Goal: Contribute content: Add original content to the website for others to see

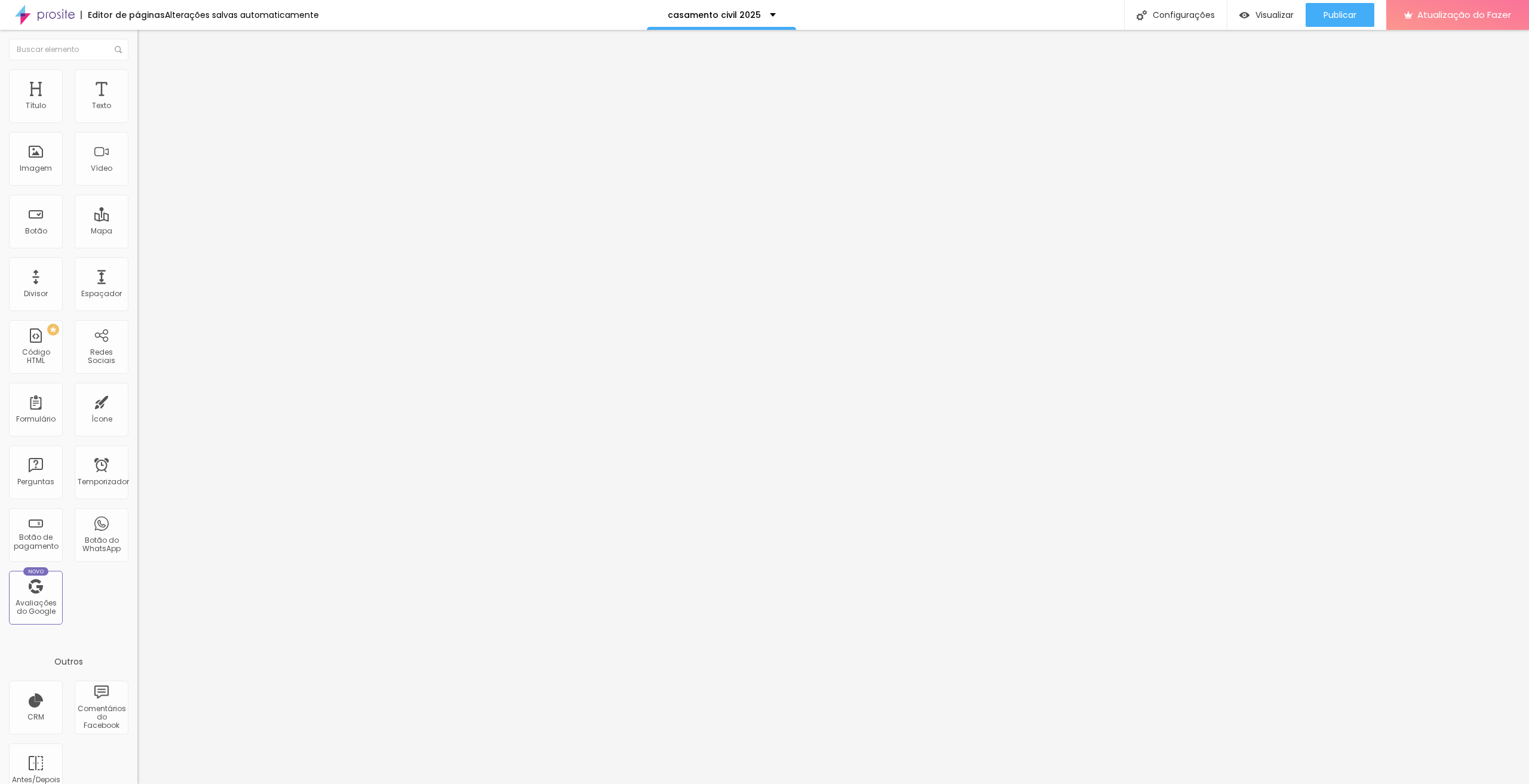
click at [137, 78] on li "Estilo" at bounding box center [206, 75] width 137 height 12
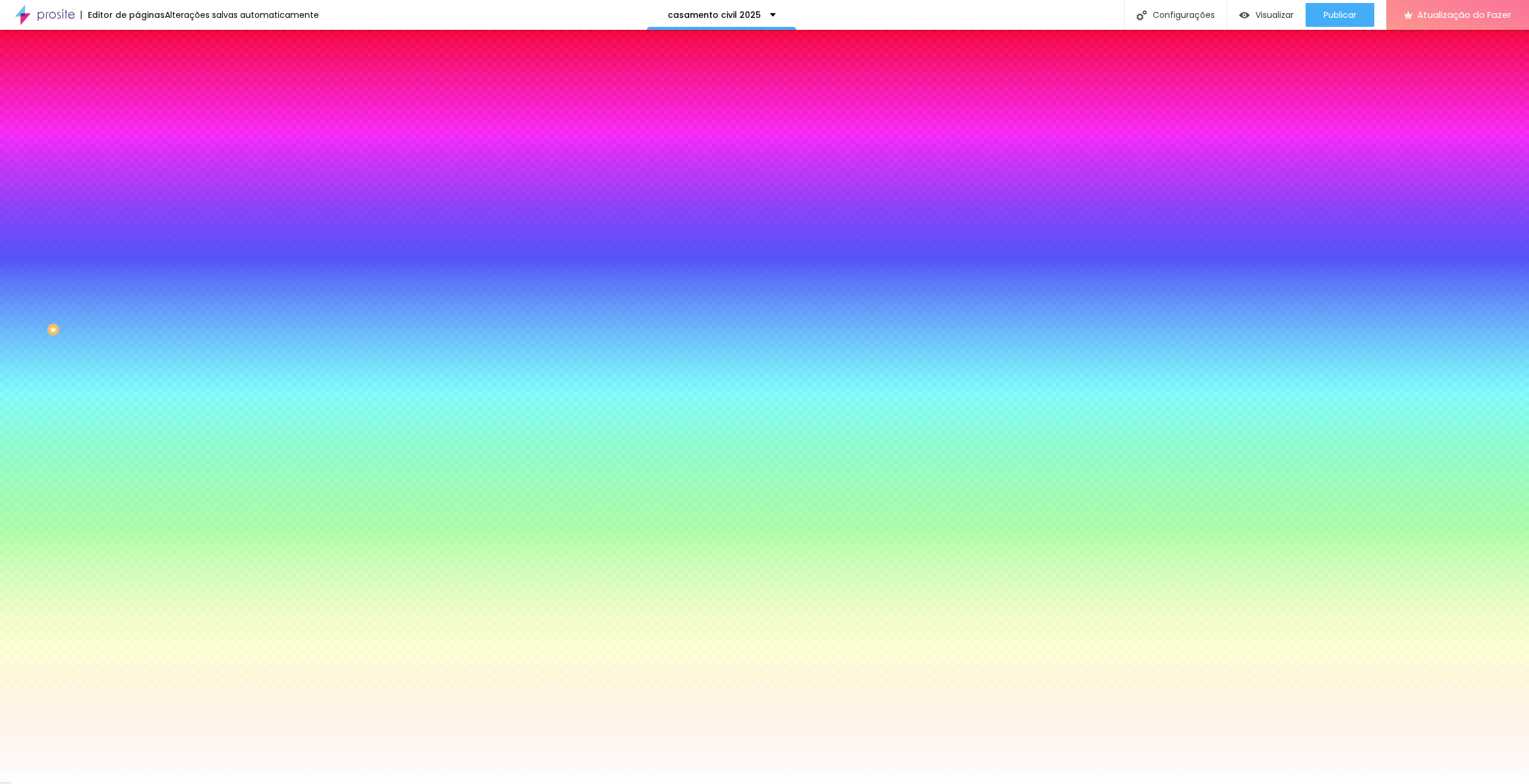
click at [145, 110] on font "Adicionar imagem" at bounding box center [179, 104] width 70 height 10
click at [137, 81] on img at bounding box center [142, 86] width 10 height 10
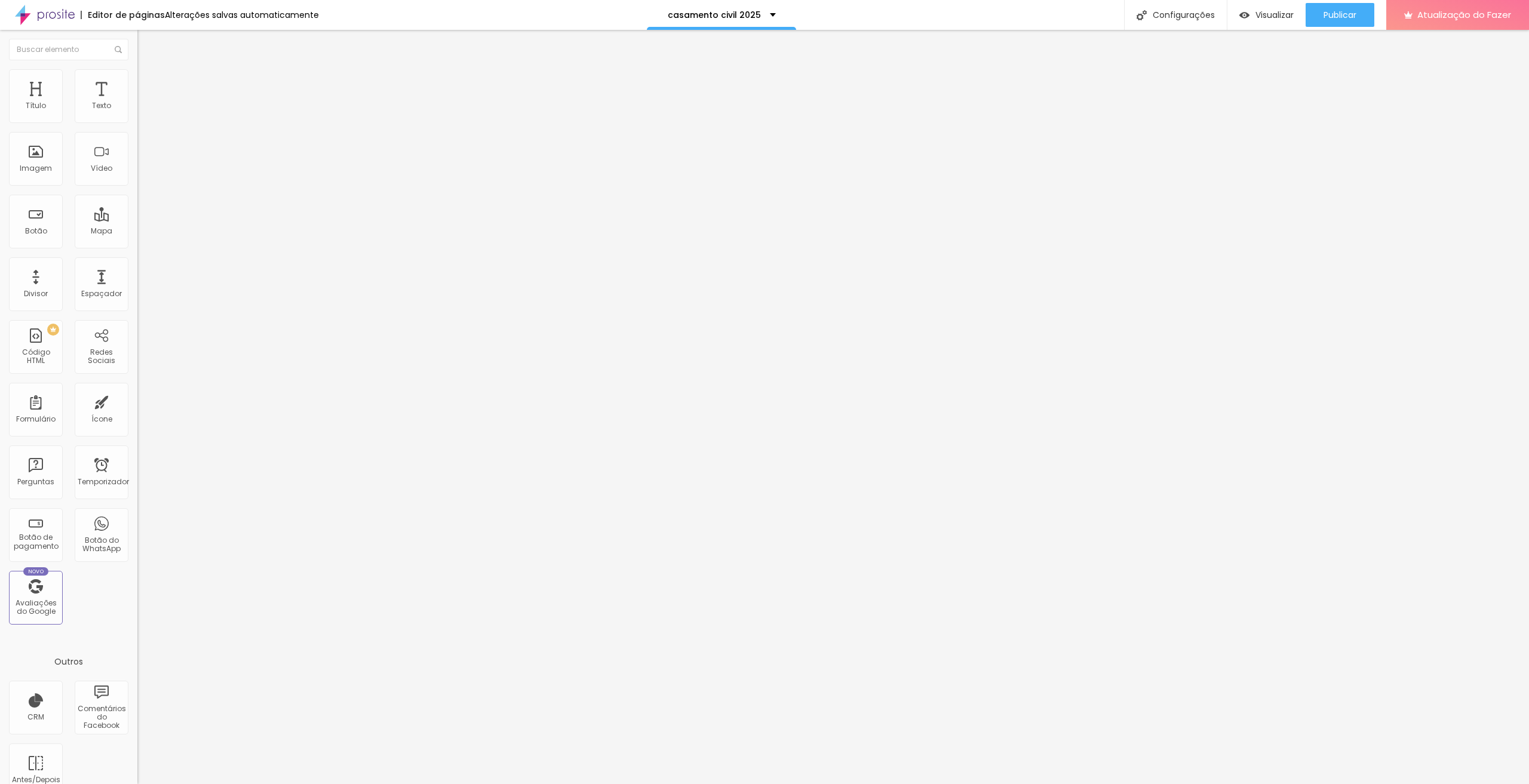
type input "81"
type input "86"
type input "97"
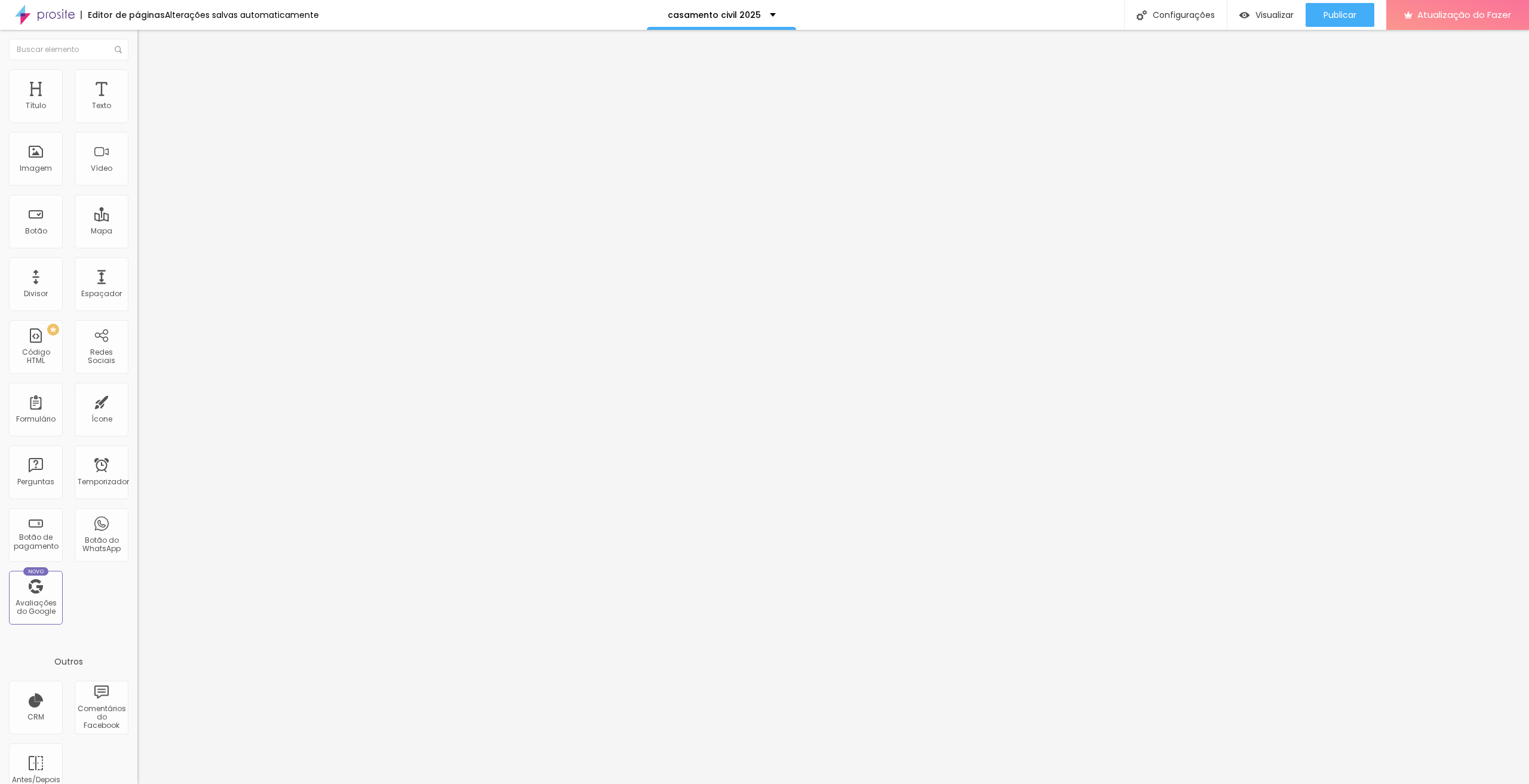
type input "97"
type input "102"
type input "108"
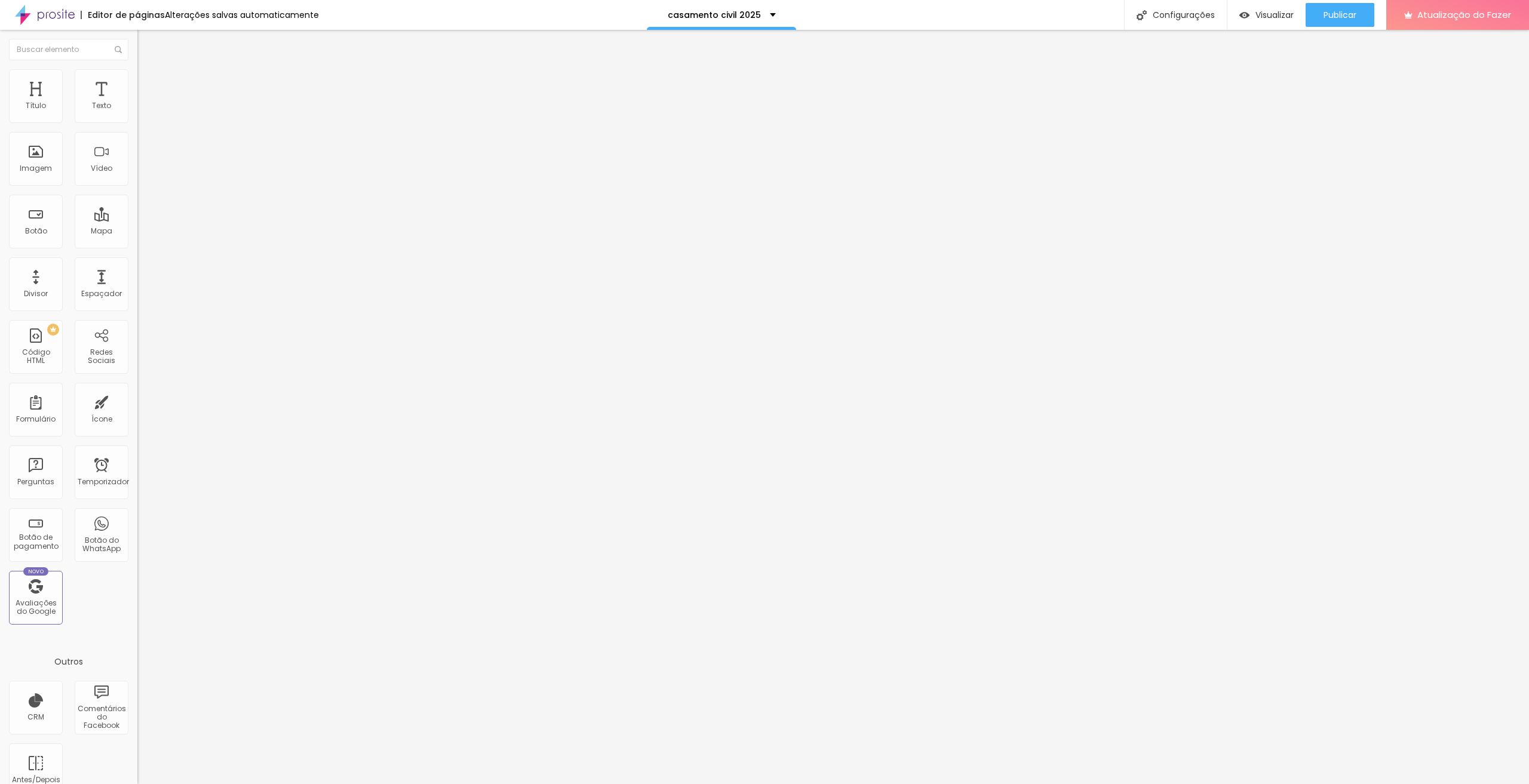
type input "144"
type input "150"
drag, startPoint x: 27, startPoint y: 141, endPoint x: 43, endPoint y: 138, distance: 16.3
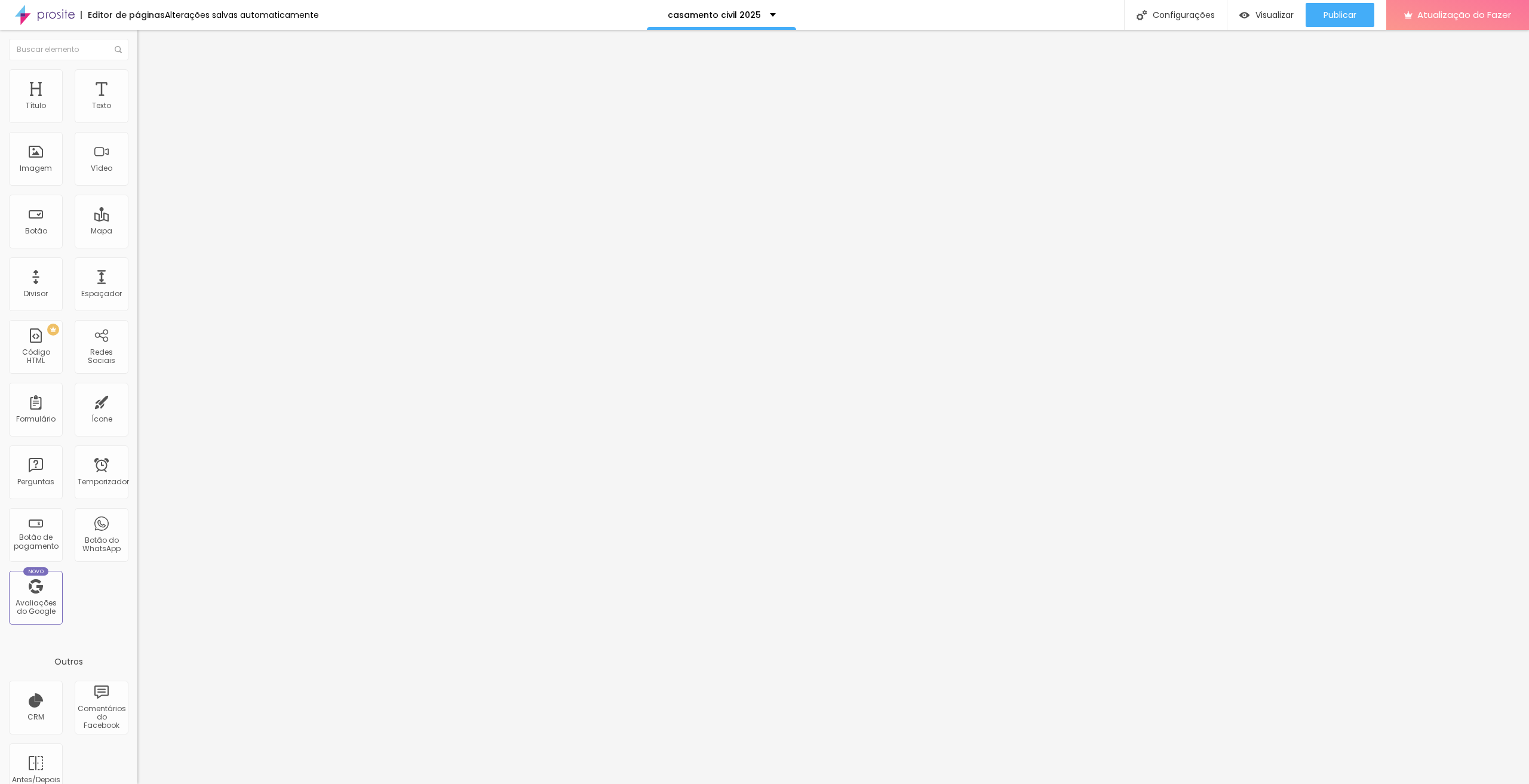
click at [137, 401] on input "range" at bounding box center [176, 406] width 77 height 10
type input "129"
type input "123"
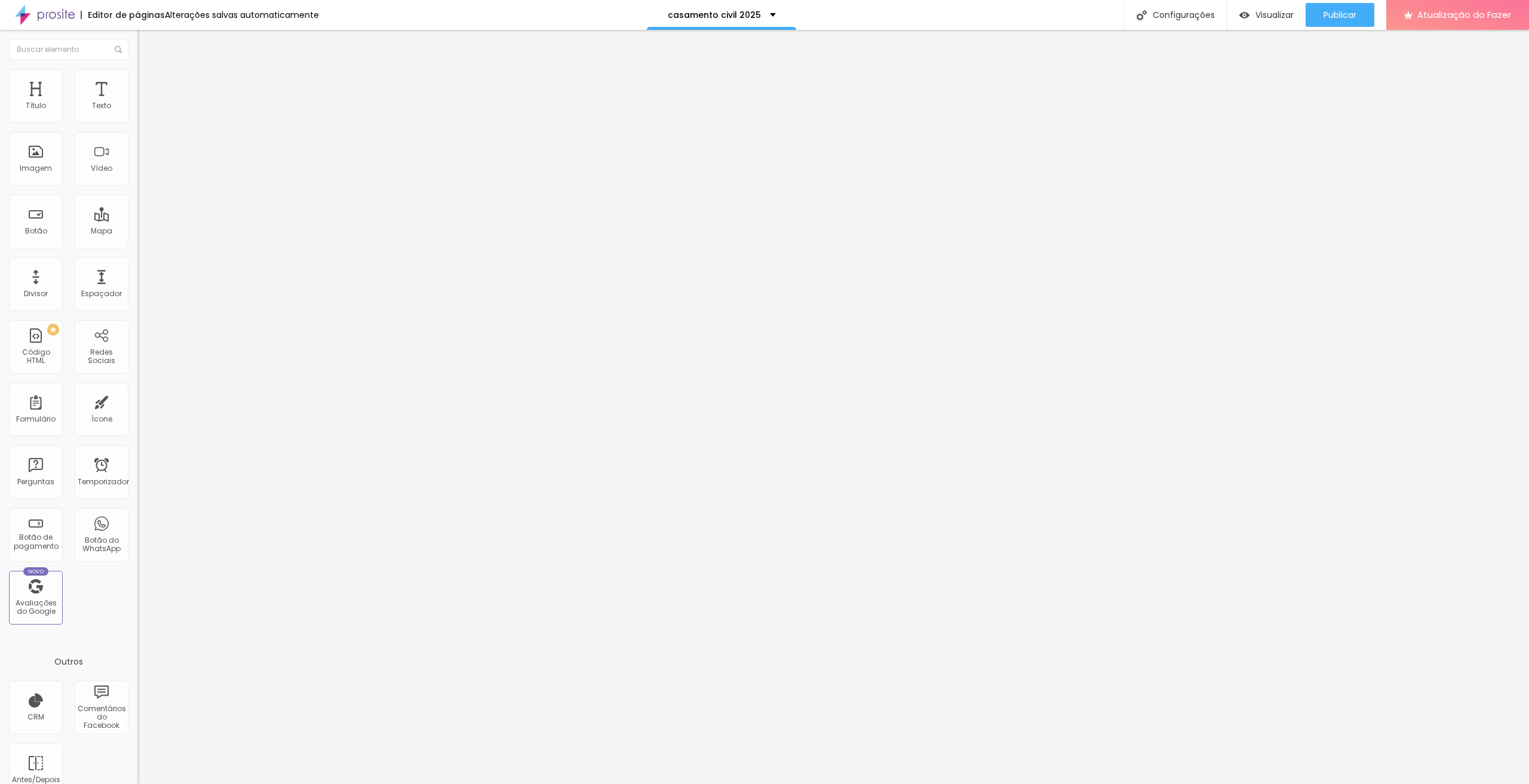
type input "118"
click at [137, 401] on input "range" at bounding box center [176, 406] width 77 height 10
click at [137, 411] on input "118" at bounding box center [163, 418] width 51 height 13
type input "1"
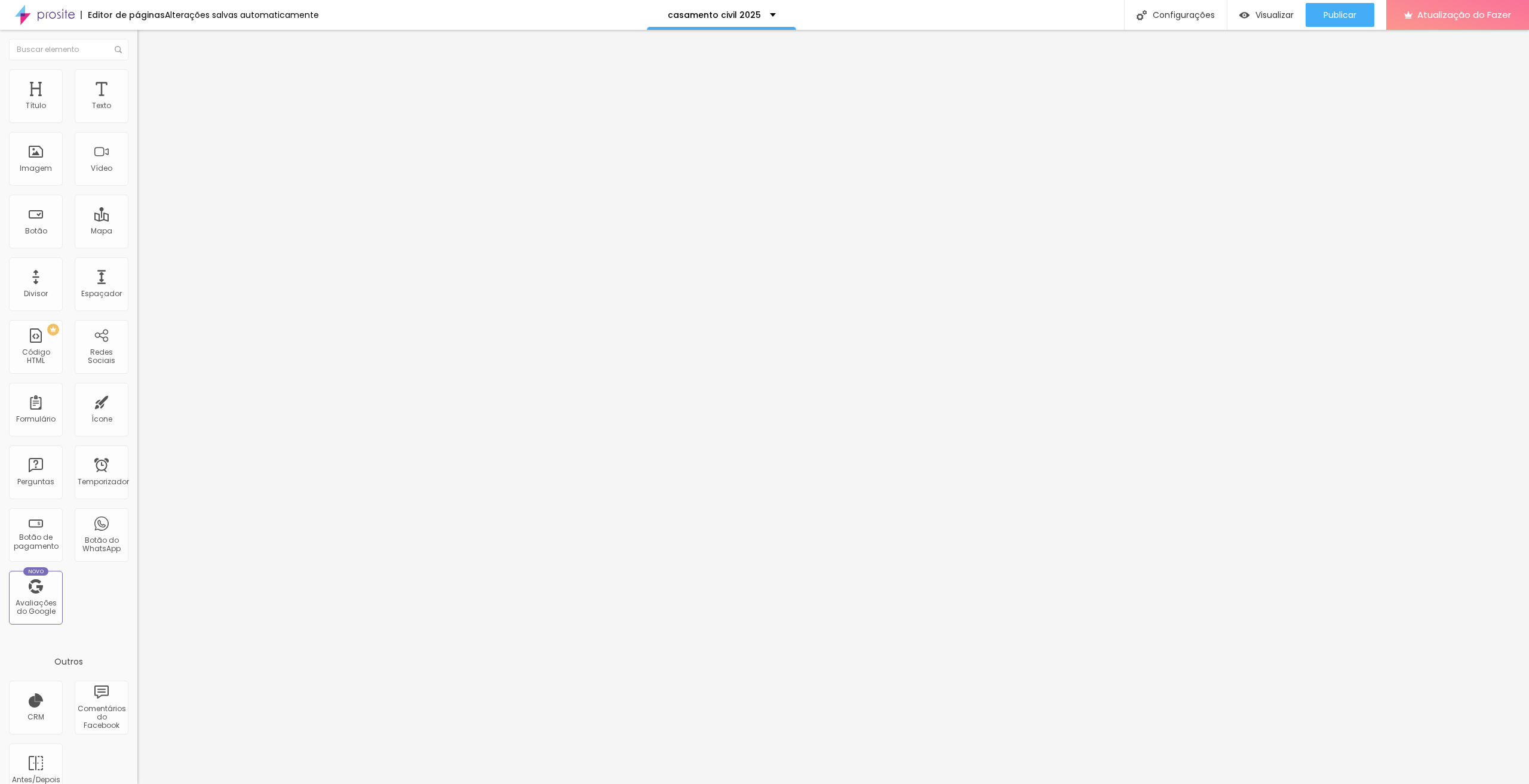
type input "1"
type input "12"
type input "120"
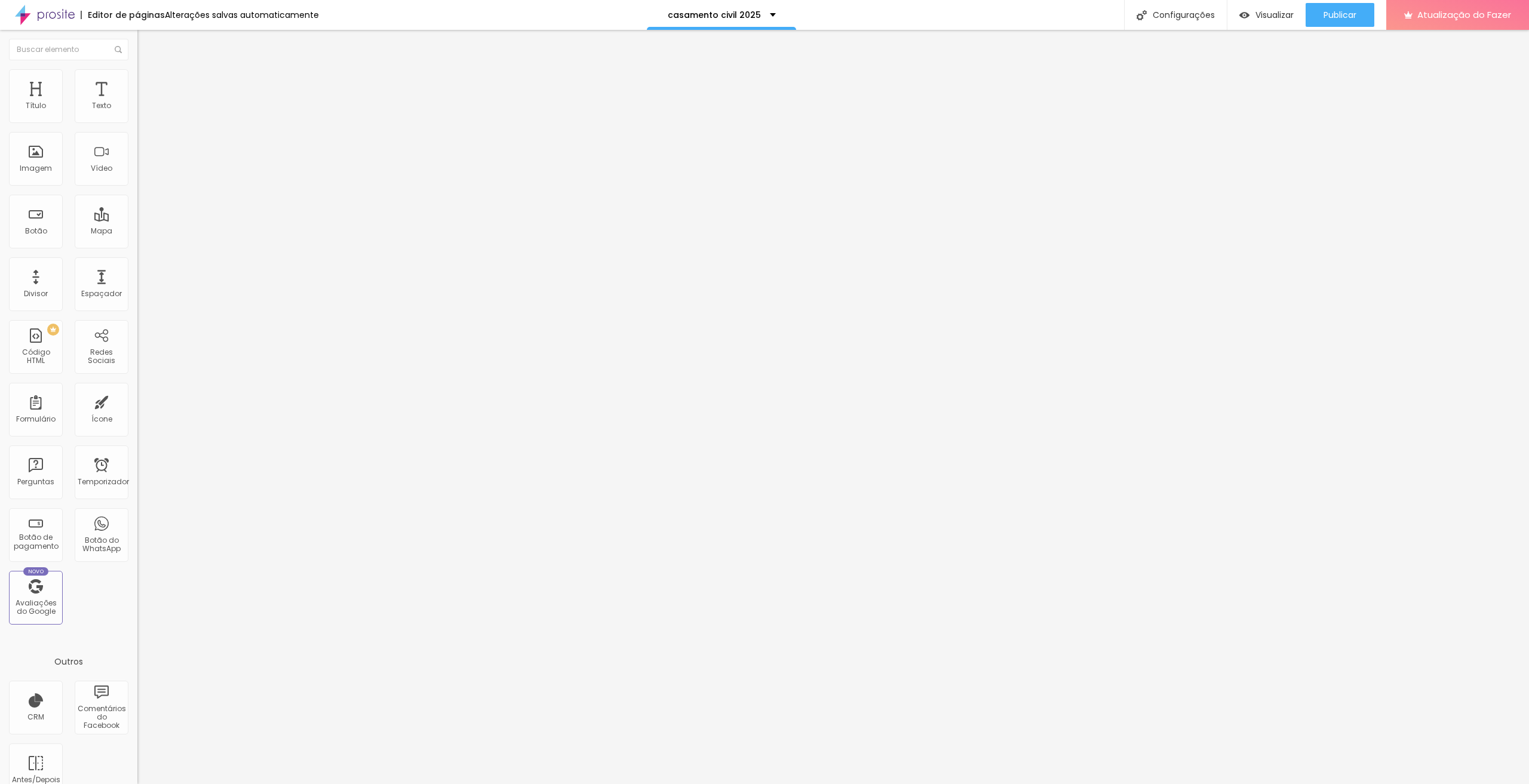
click at [148, 81] on font "Estilo" at bounding box center [157, 77] width 18 height 10
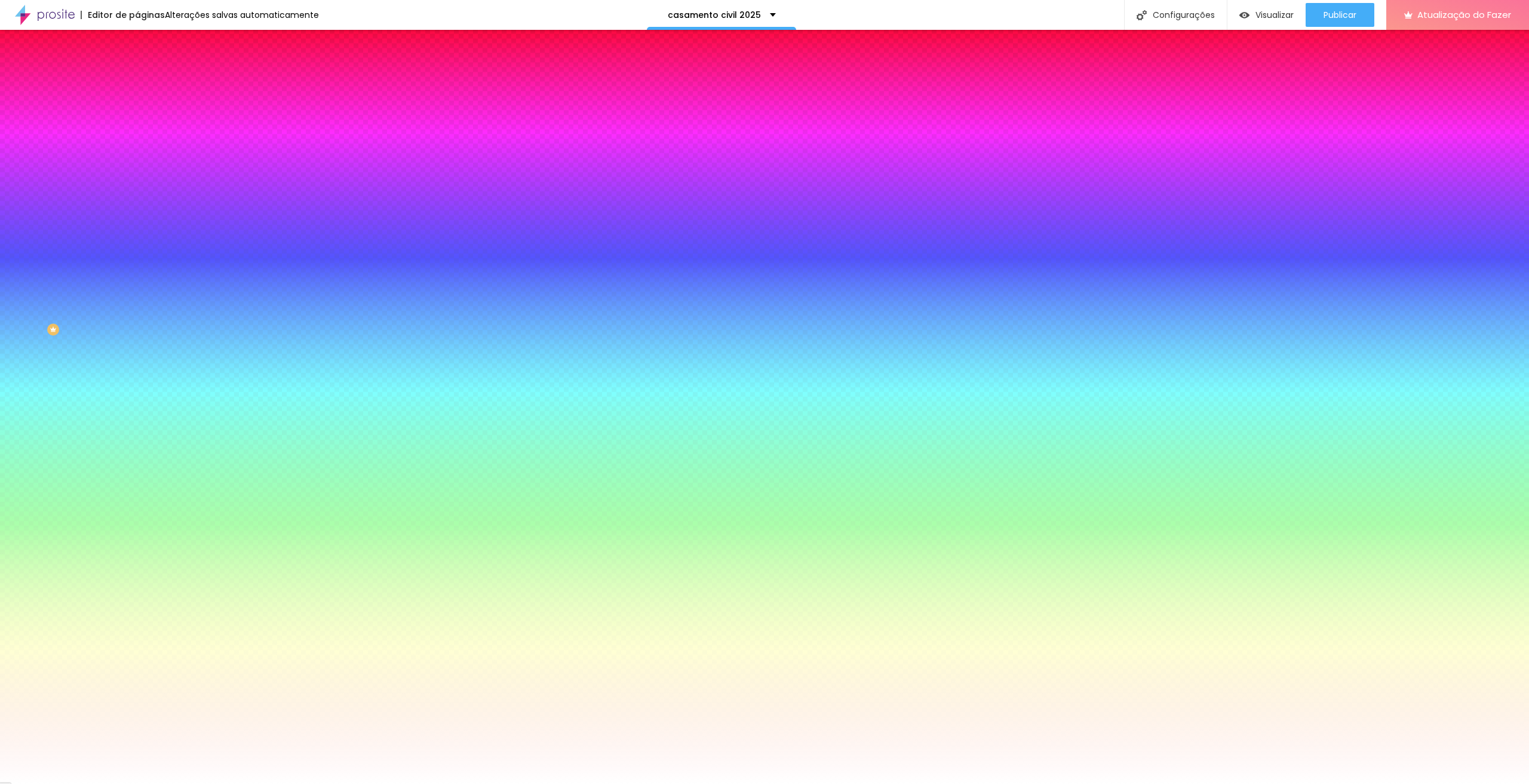
click at [137, 162] on div at bounding box center [206, 162] width 137 height 0
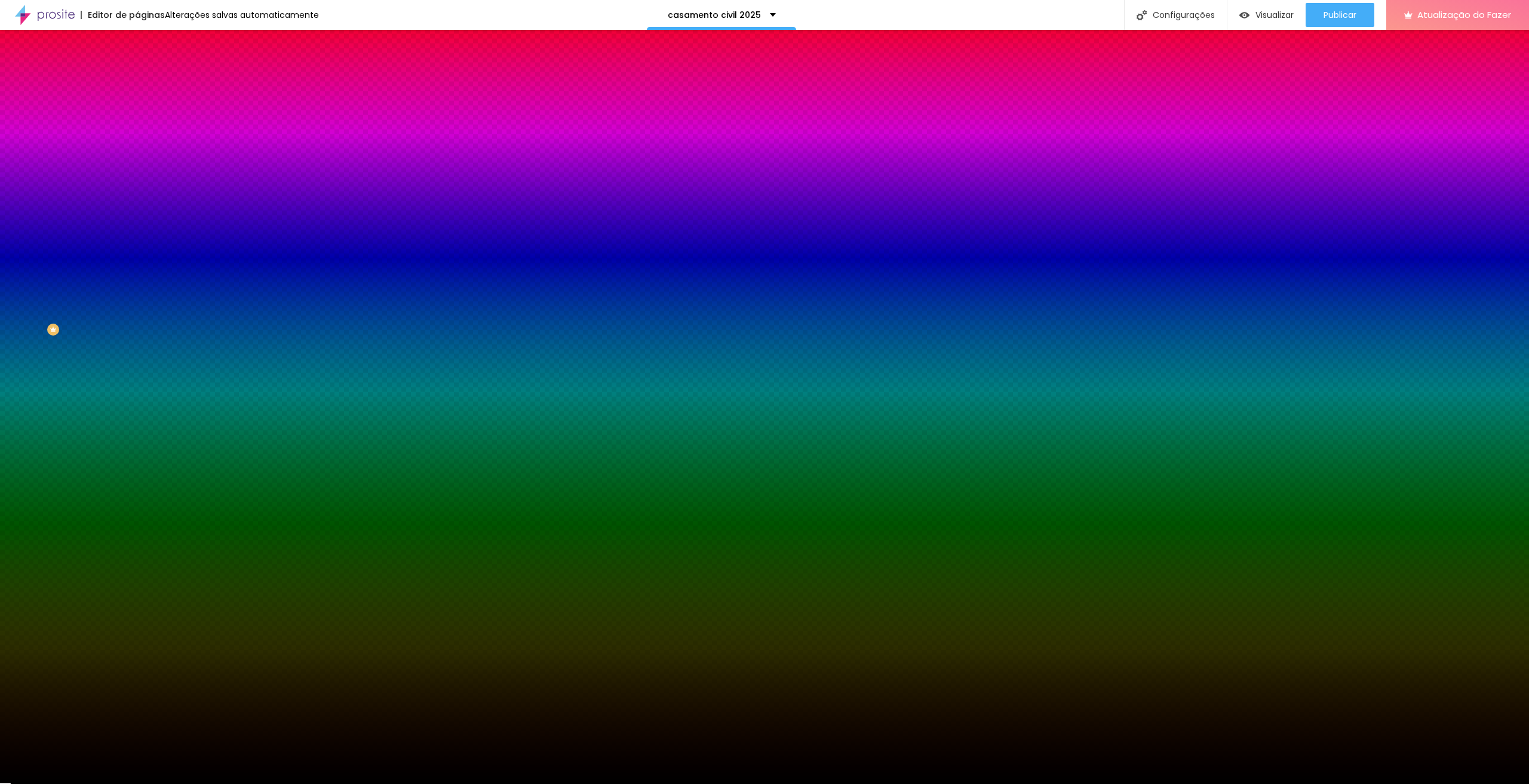
type input "#000000"
drag, startPoint x: 22, startPoint y: 316, endPoint x: 18, endPoint y: 355, distance: 39.2
click at [137, 366] on div "Editar nulo Conteúdo Estilo Avançado Imagem de fundo Trocar imagem Efeito da Im…" at bounding box center [206, 406] width 137 height 754
click at [137, 162] on div at bounding box center [206, 162] width 137 height 0
drag, startPoint x: 122, startPoint y: 273, endPoint x: 121, endPoint y: 259, distance: 14.0
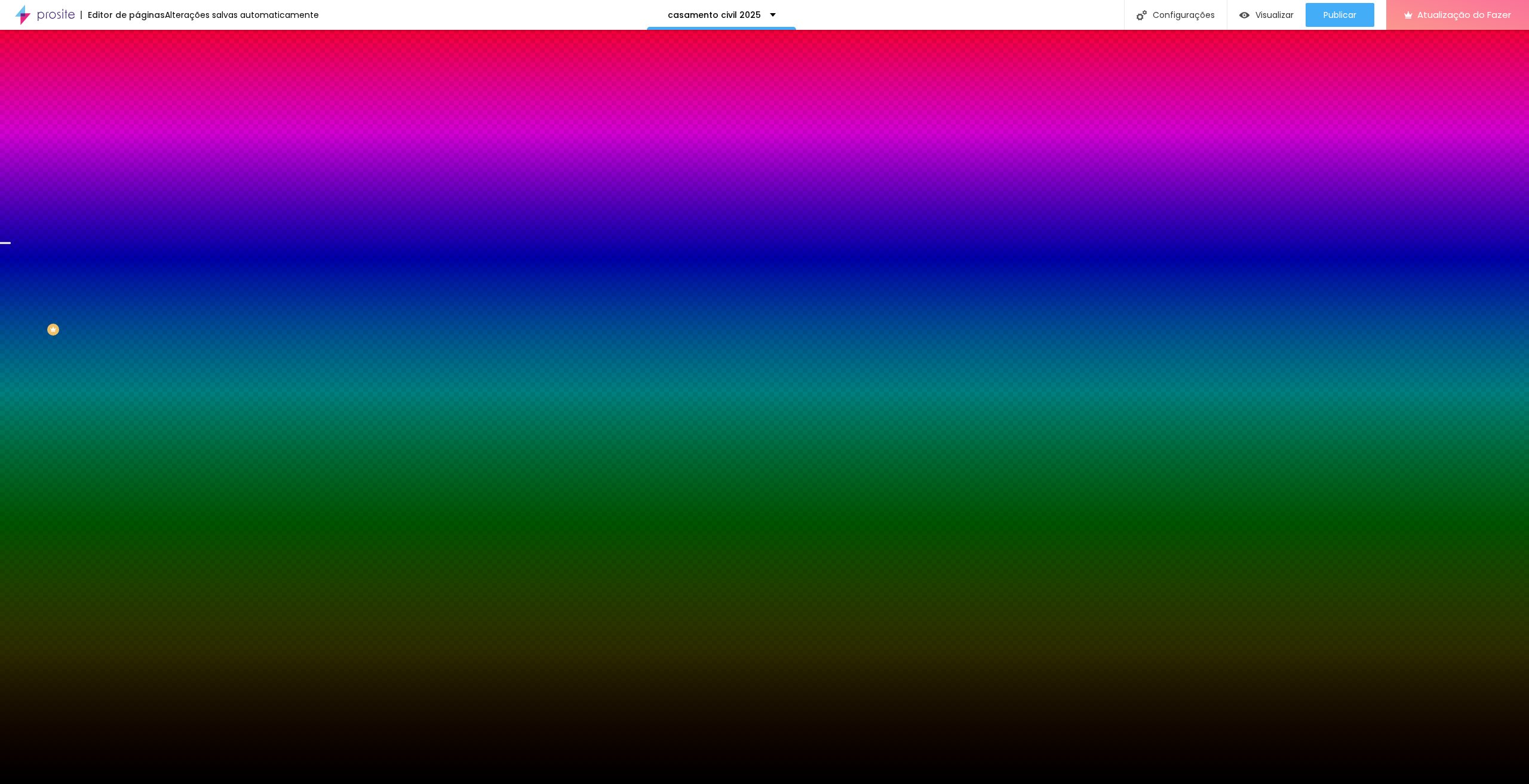
click at [121, 259] on div at bounding box center [764, 392] width 1529 height 784
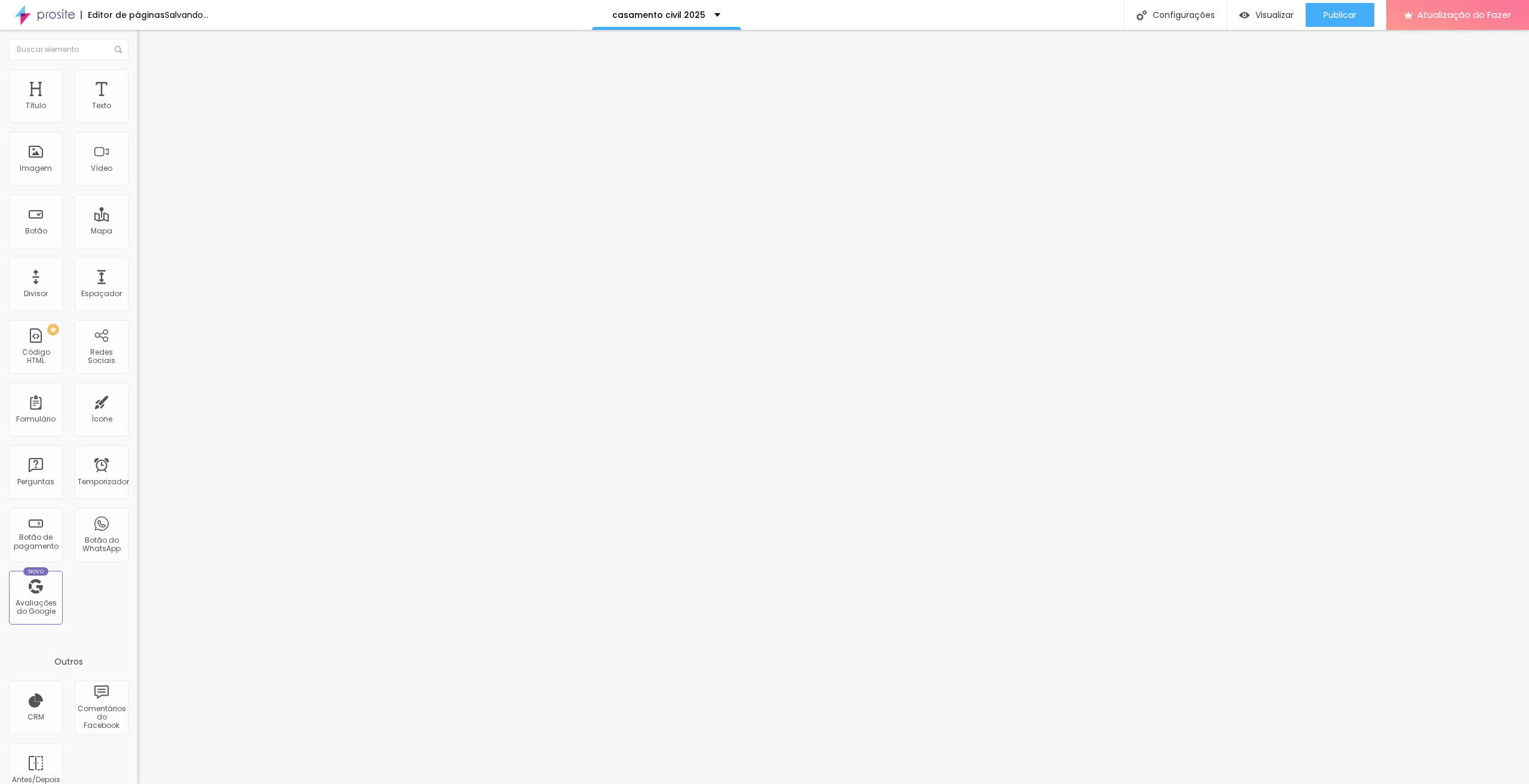
click at [145, 103] on font "Trocar imagem" at bounding box center [174, 97] width 58 height 10
click at [137, 74] on img at bounding box center [142, 74] width 10 height 10
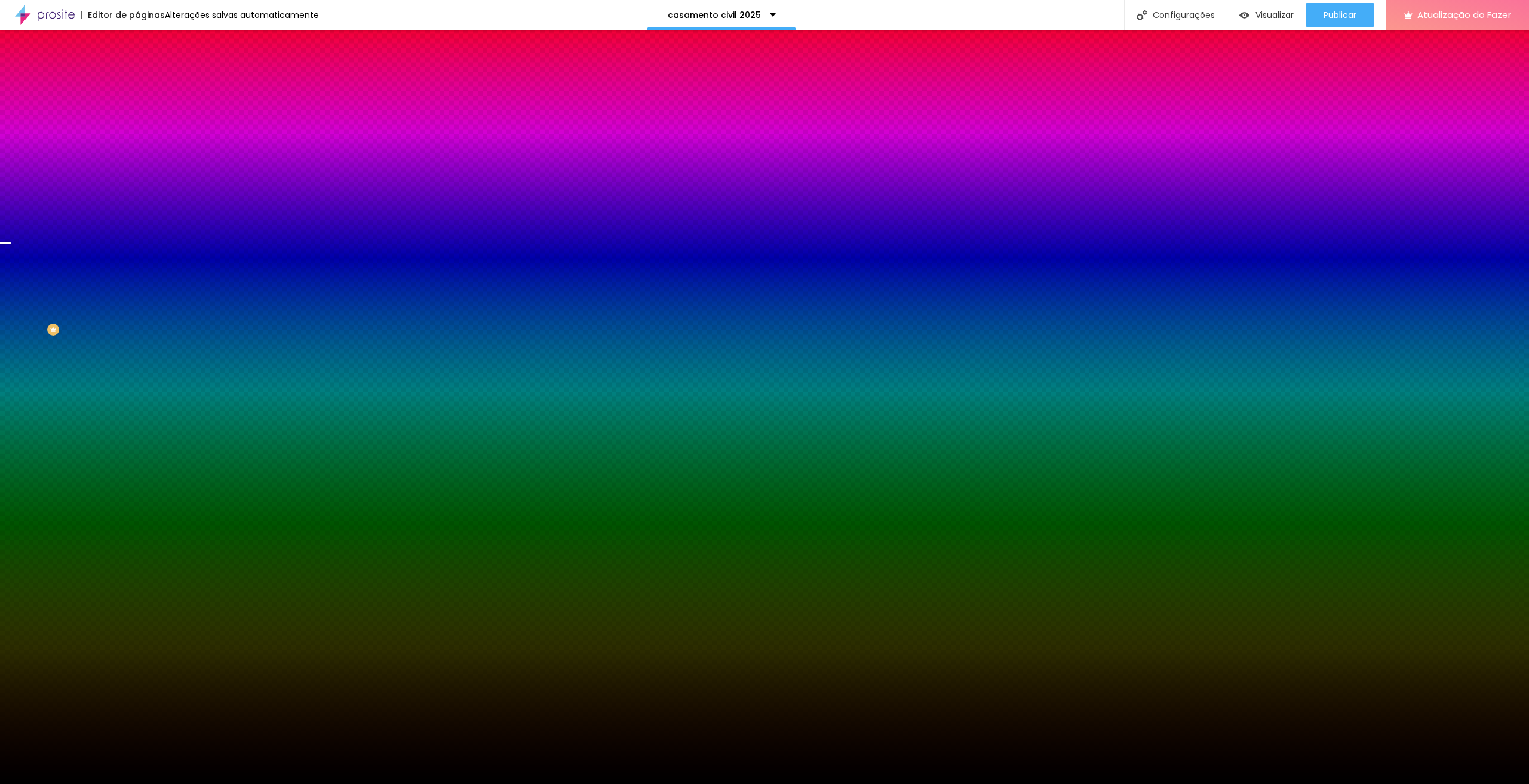
click at [145, 110] on font "Trocar imagem" at bounding box center [174, 104] width 58 height 10
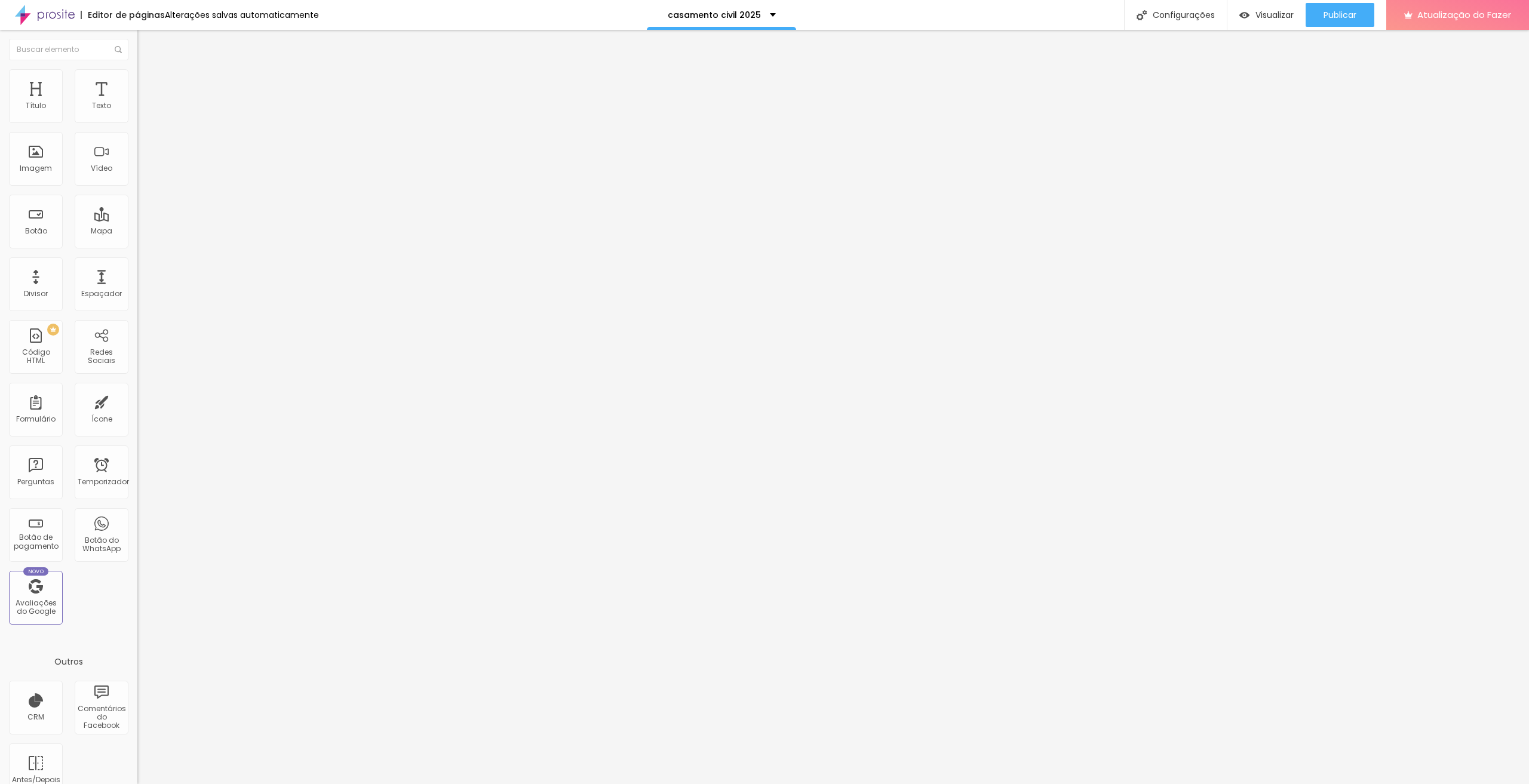
click at [148, 81] on font "Estilo" at bounding box center [157, 77] width 18 height 10
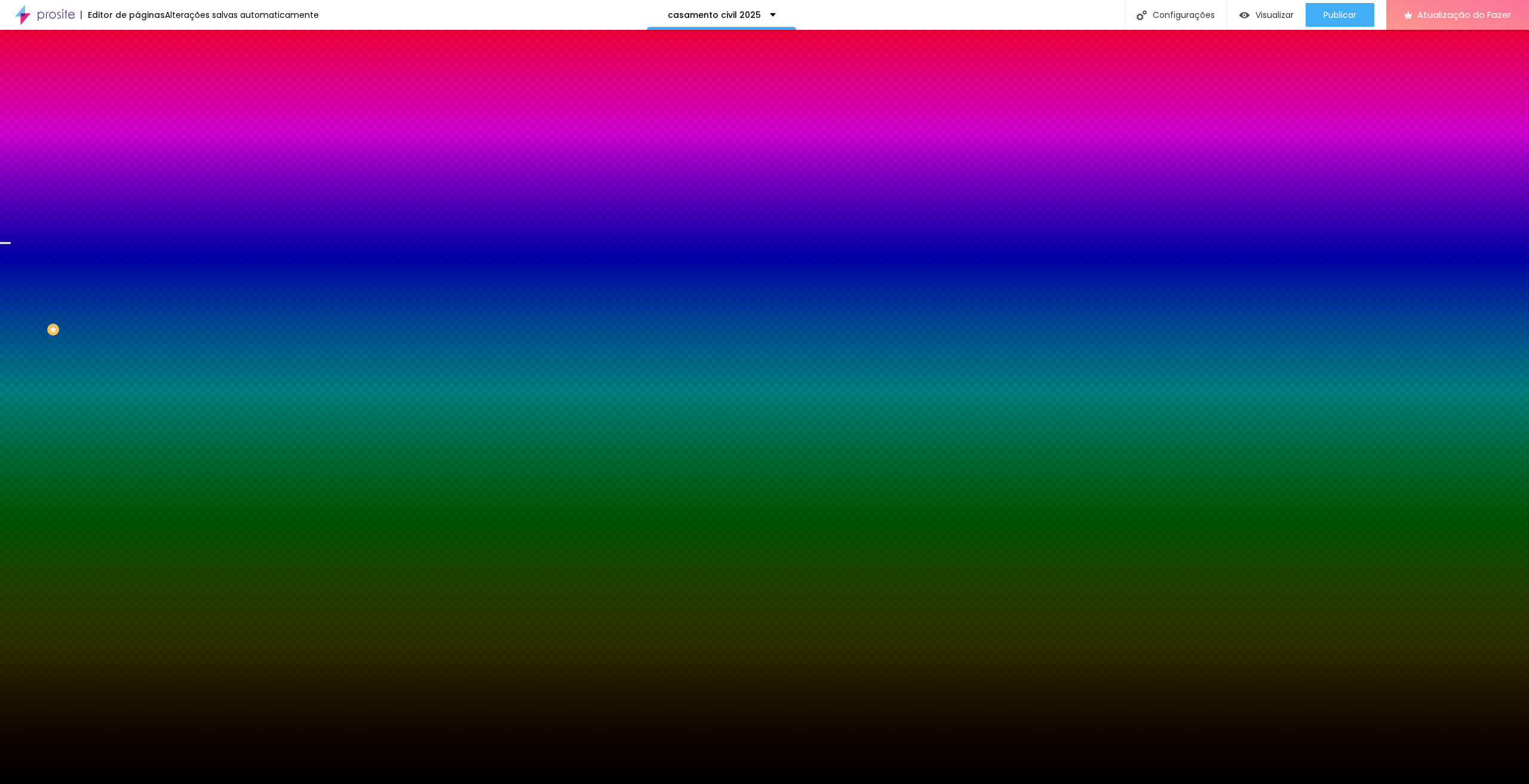
click at [137, 162] on div at bounding box center [206, 162] width 137 height 0
click at [120, 262] on div at bounding box center [764, 392] width 1529 height 784
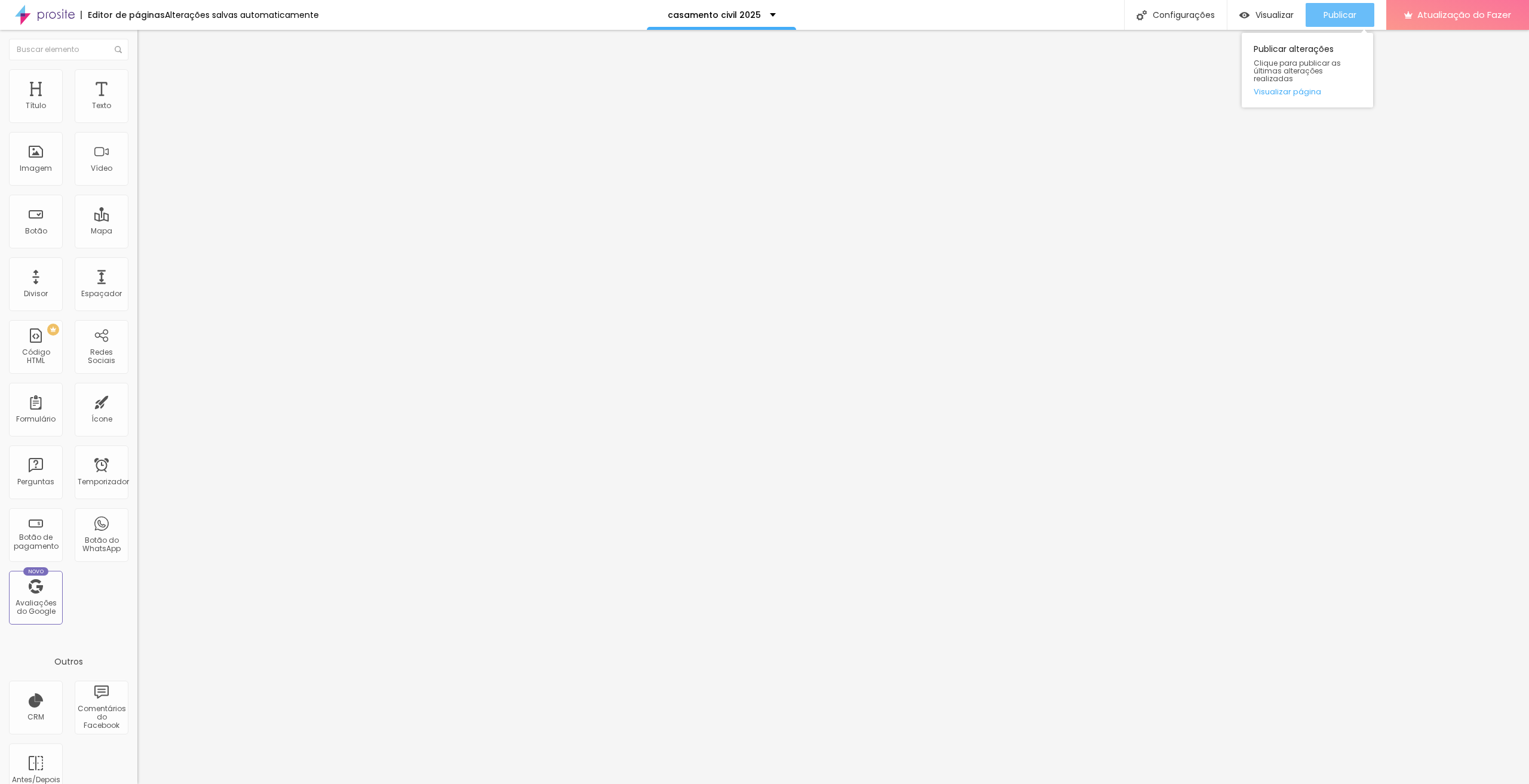
click at [1334, 10] on font "Publicar" at bounding box center [1339, 14] width 33 height 12
click at [1356, 13] on font "Publicar" at bounding box center [1339, 14] width 33 height 12
click at [1278, 17] on font "Visualizar" at bounding box center [1264, 14] width 39 height 12
click at [148, 83] on font "Avançado" at bounding box center [167, 77] width 39 height 10
click at [137, 69] on li "Estilo" at bounding box center [206, 63] width 137 height 12
